Goal: Task Accomplishment & Management: Use online tool/utility

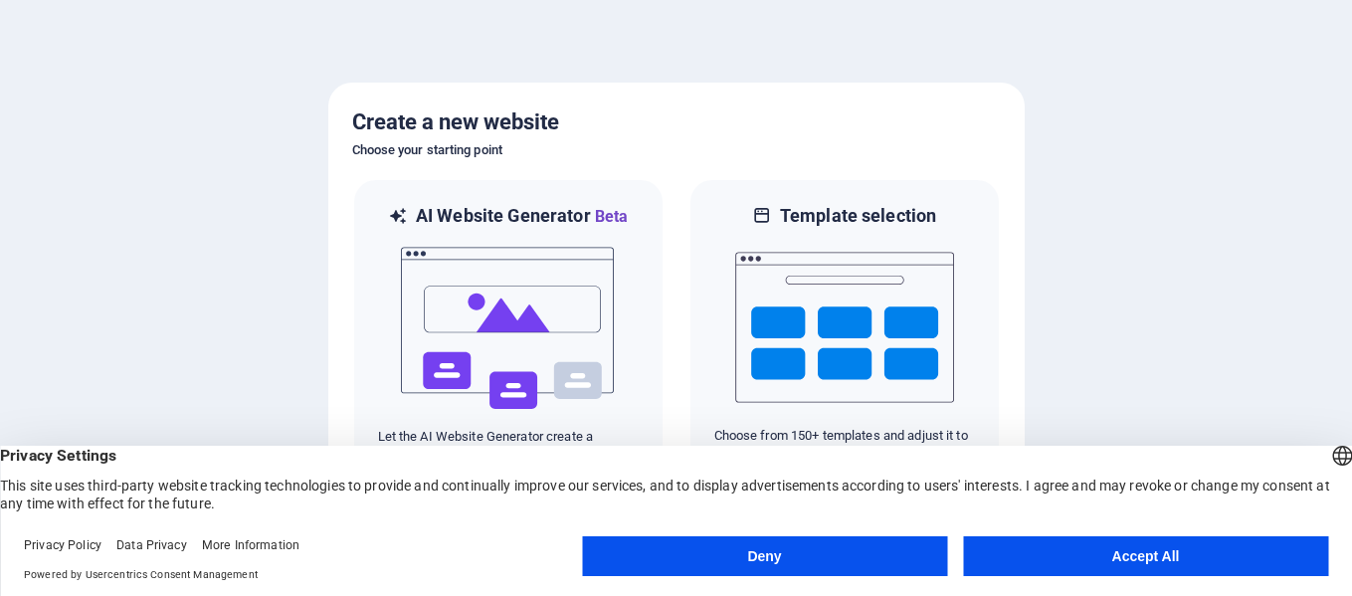
click at [1115, 558] on button "Accept All" at bounding box center [1145, 556] width 365 height 40
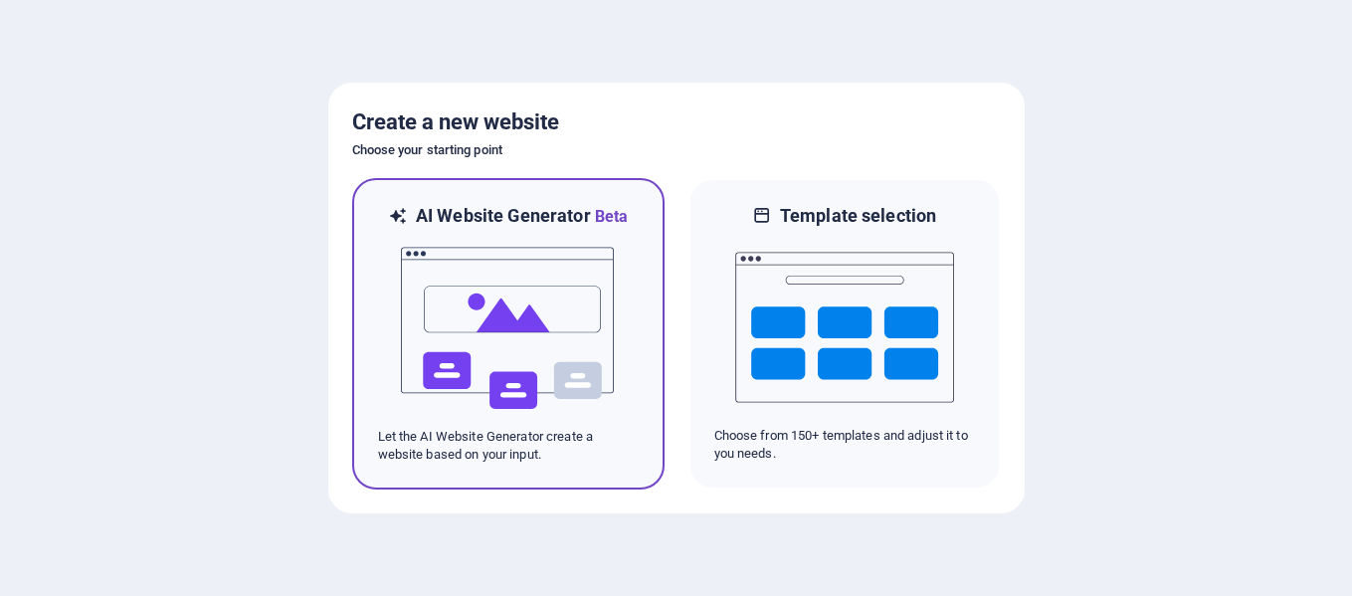
click at [586, 395] on img at bounding box center [508, 328] width 219 height 199
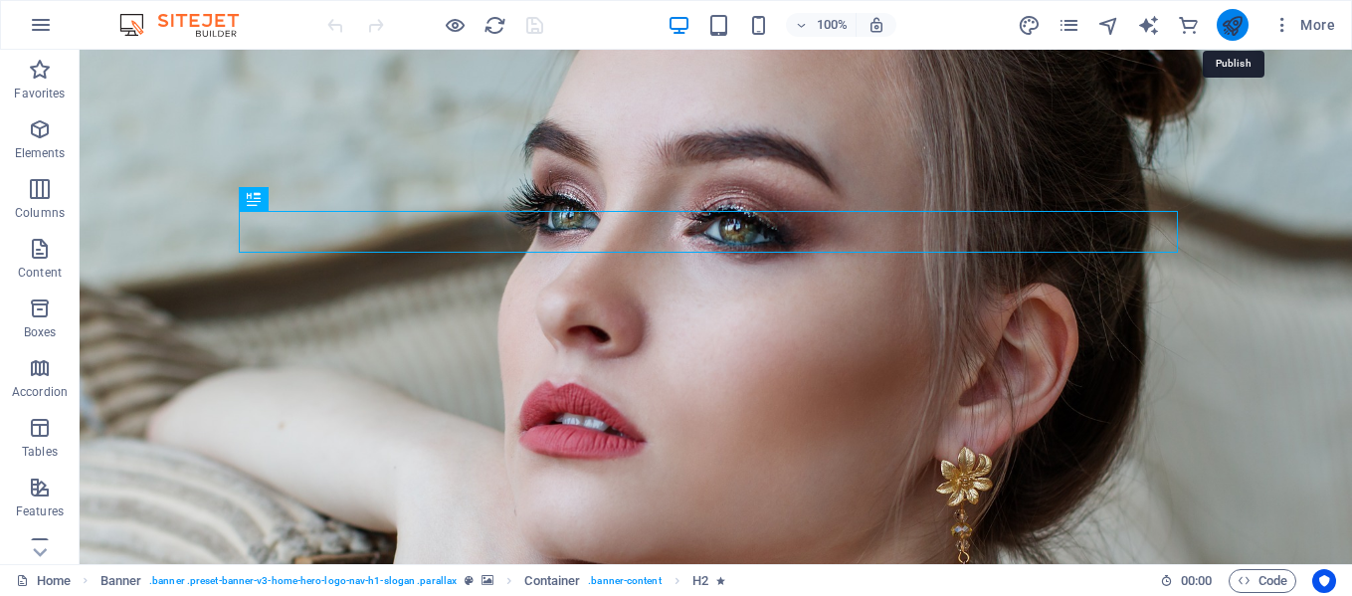
click at [1230, 30] on icon "publish" at bounding box center [1231, 25] width 23 height 23
